Goal: Task Accomplishment & Management: Manage account settings

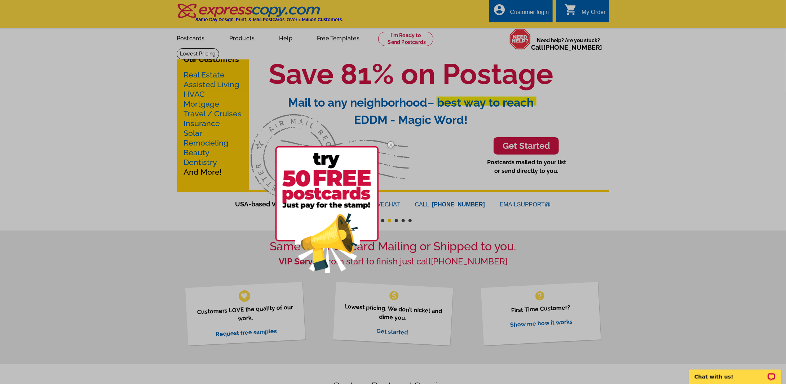
click at [391, 144] on img at bounding box center [390, 144] width 21 height 21
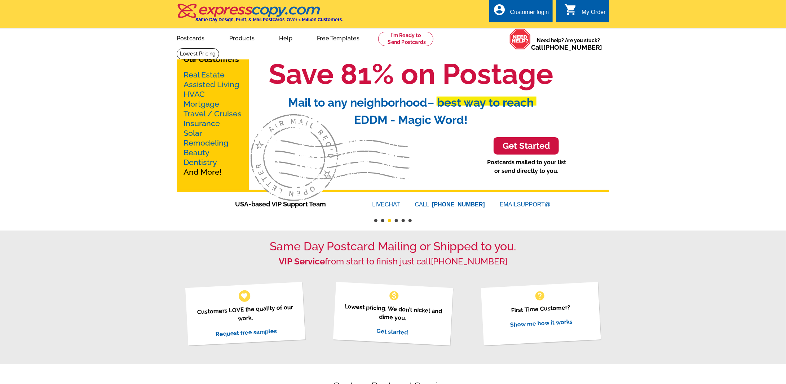
click at [528, 13] on div "Customer login" at bounding box center [529, 14] width 39 height 10
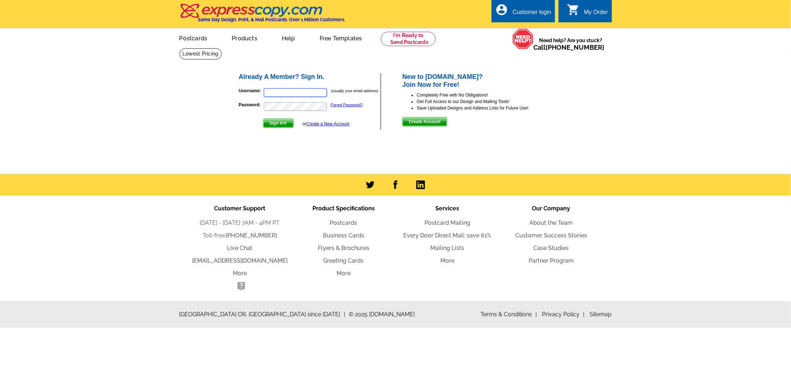
click at [268, 94] on input "Username:" at bounding box center [295, 92] width 63 height 9
type input "[EMAIL_ADDRESS][DOMAIN_NAME]"
click at [263, 119] on button "Sign In" at bounding box center [278, 123] width 31 height 9
